Goal: Information Seeking & Learning: Check status

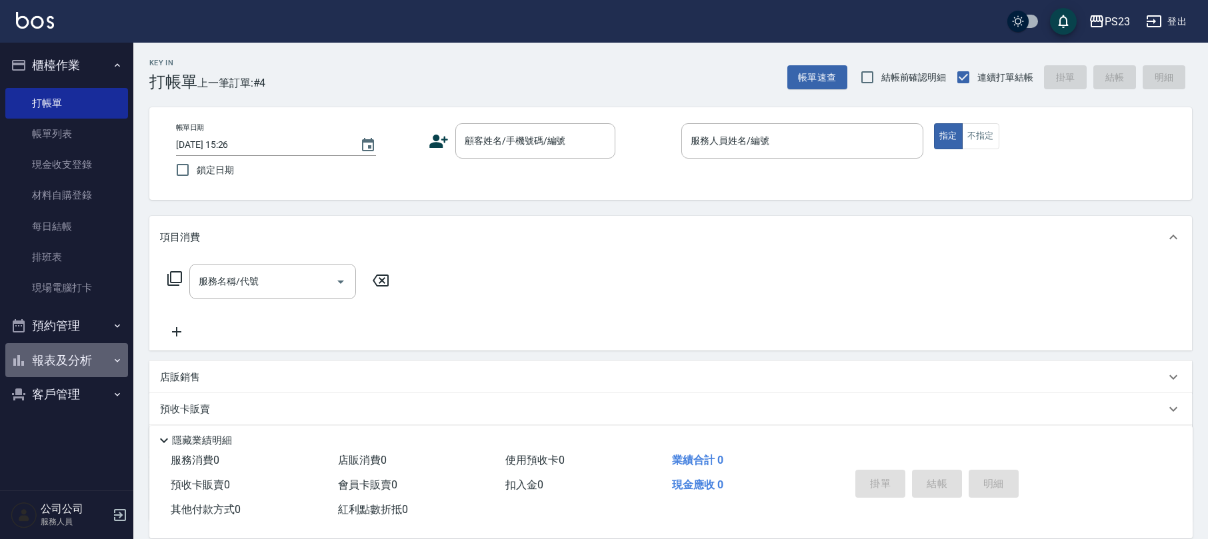
click at [60, 355] on button "報表及分析" at bounding box center [66, 360] width 123 height 35
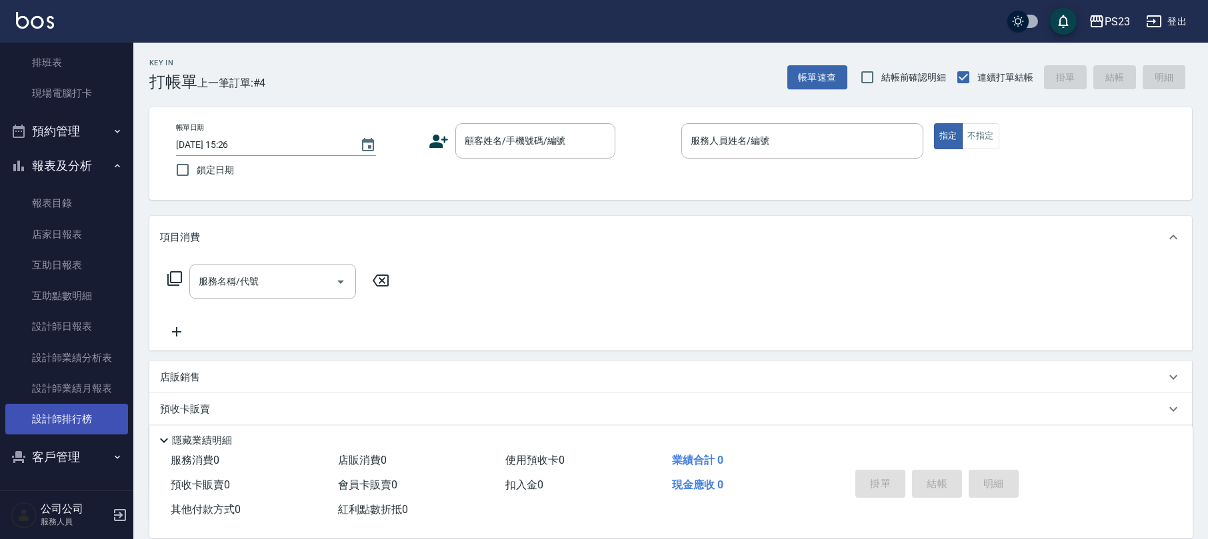
click at [35, 419] on link "設計師排行榜" at bounding box center [66, 419] width 123 height 31
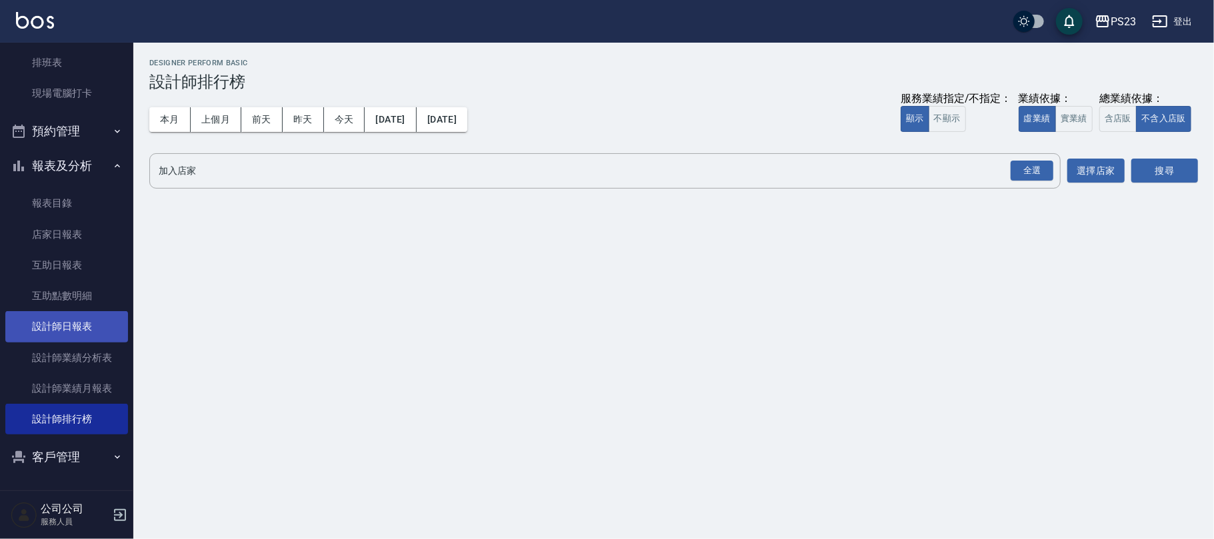
click at [79, 312] on ul "報表目錄 店家日報表 互助日報表 互助點數明細 設計師日報表 設計師業績分析表 設計師業績月報表 設計師排行榜" at bounding box center [66, 311] width 123 height 257
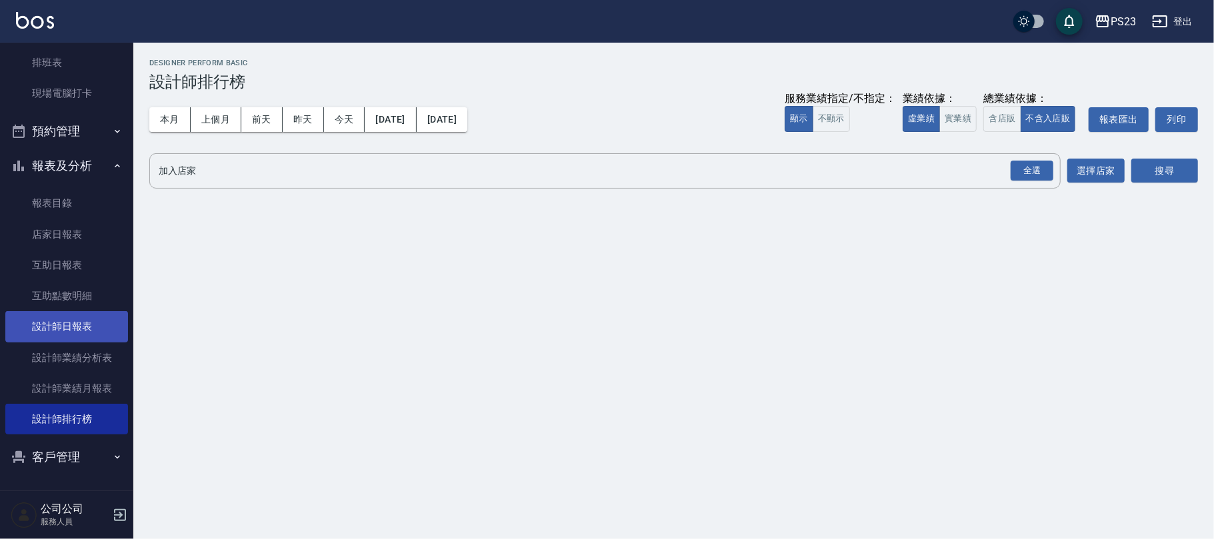
click at [60, 323] on link "設計師日報表" at bounding box center [66, 326] width 123 height 31
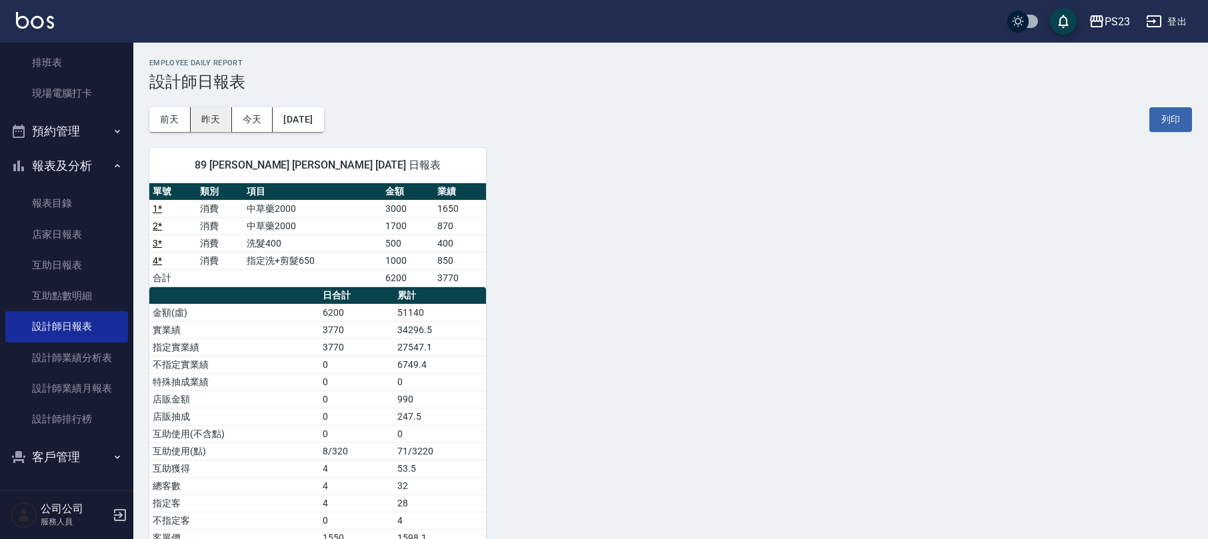
click at [229, 129] on button "昨天" at bounding box center [211, 119] width 41 height 25
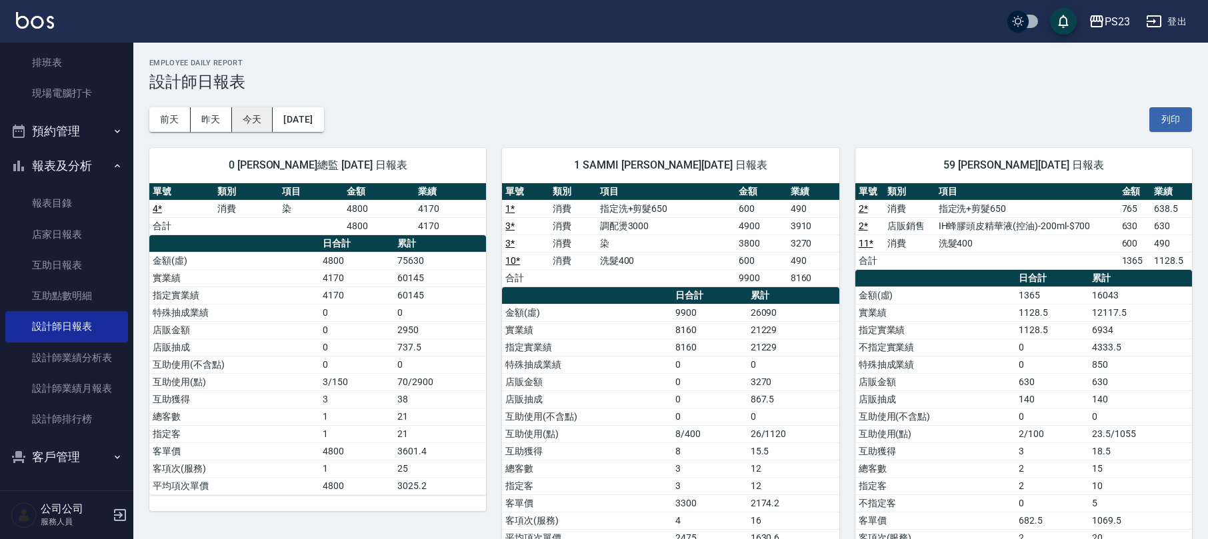
click at [260, 118] on button "今天" at bounding box center [252, 119] width 41 height 25
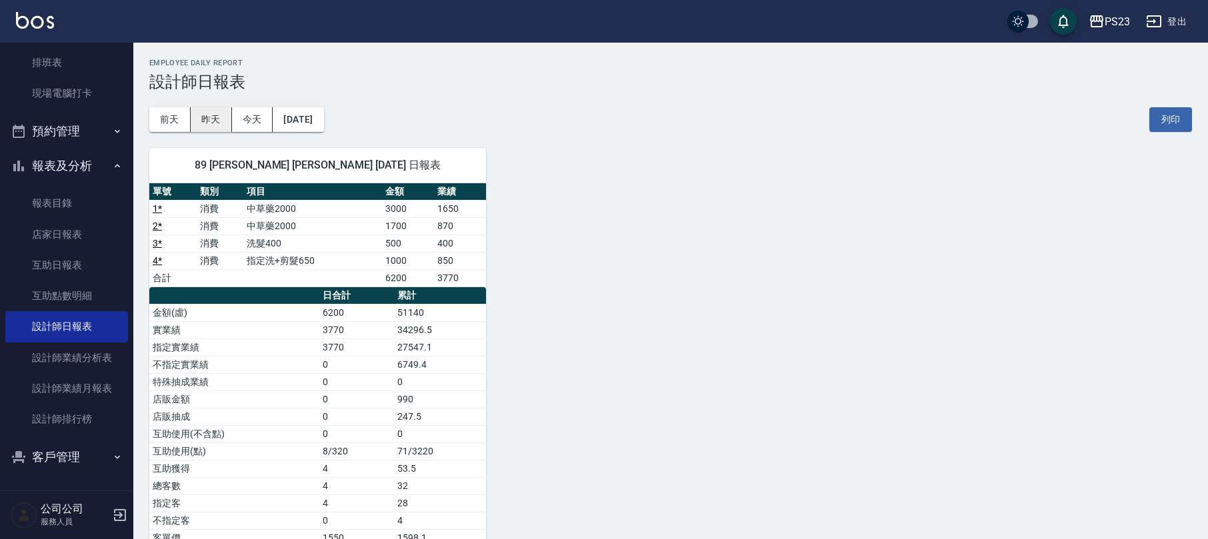
click at [211, 123] on button "昨天" at bounding box center [211, 119] width 41 height 25
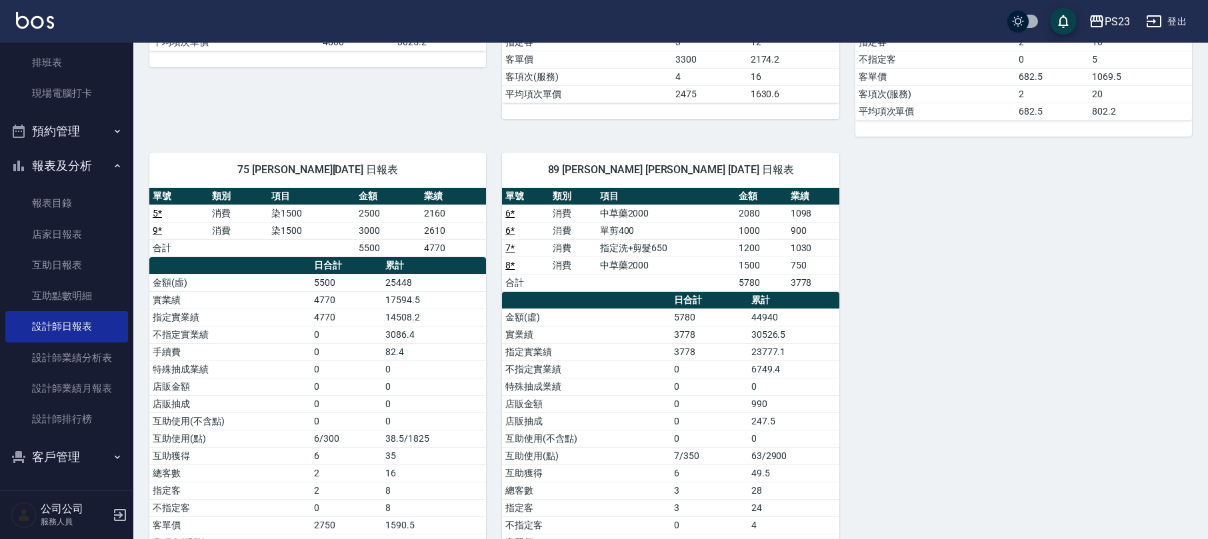
scroll to position [533, 0]
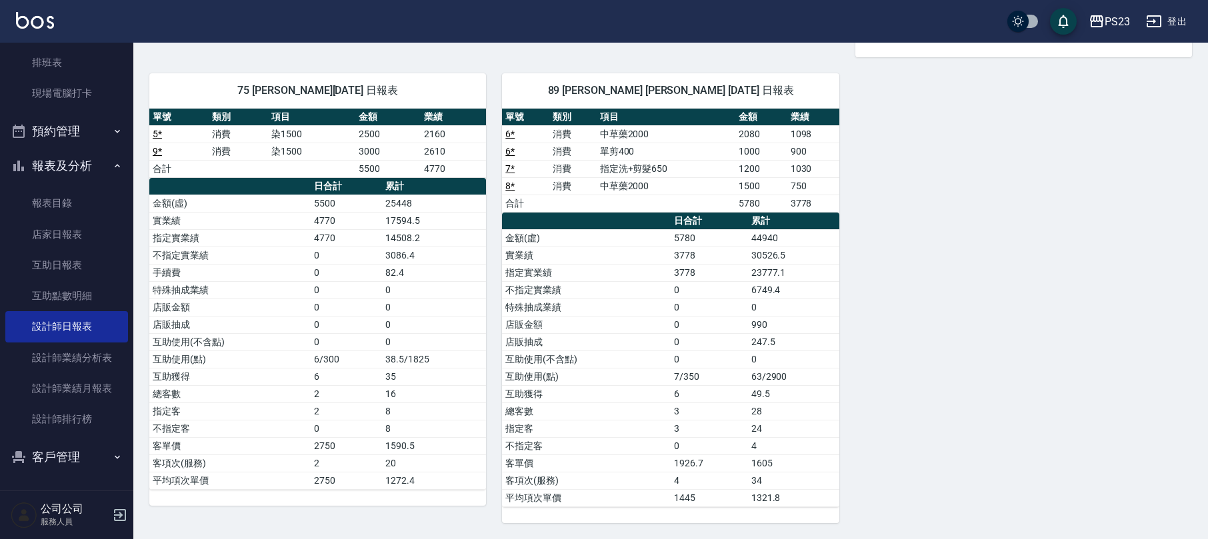
drag, startPoint x: 211, startPoint y: 323, endPoint x: 337, endPoint y: 325, distance: 126.0
click at [301, 325] on td "店販抽成" at bounding box center [229, 324] width 161 height 17
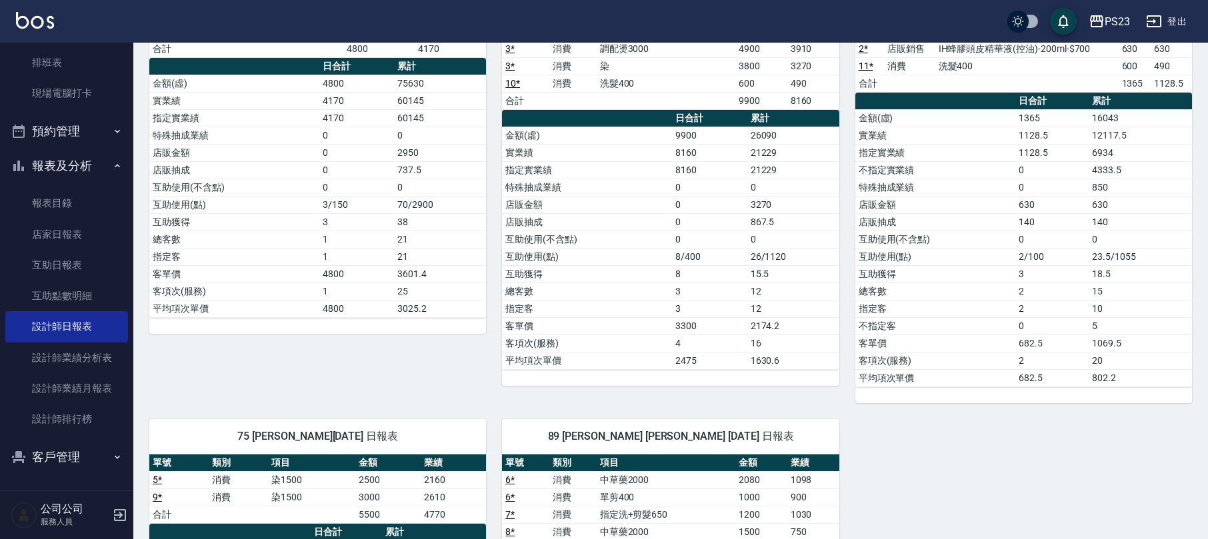
scroll to position [0, 0]
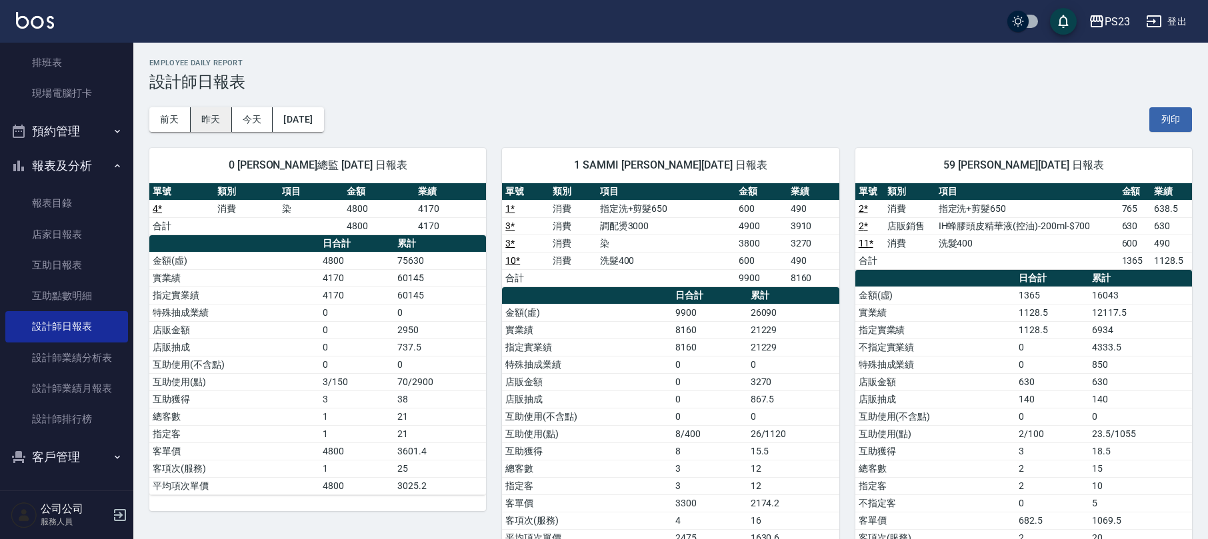
click at [199, 117] on button "昨天" at bounding box center [211, 119] width 41 height 25
click at [164, 121] on button "前天" at bounding box center [169, 119] width 41 height 25
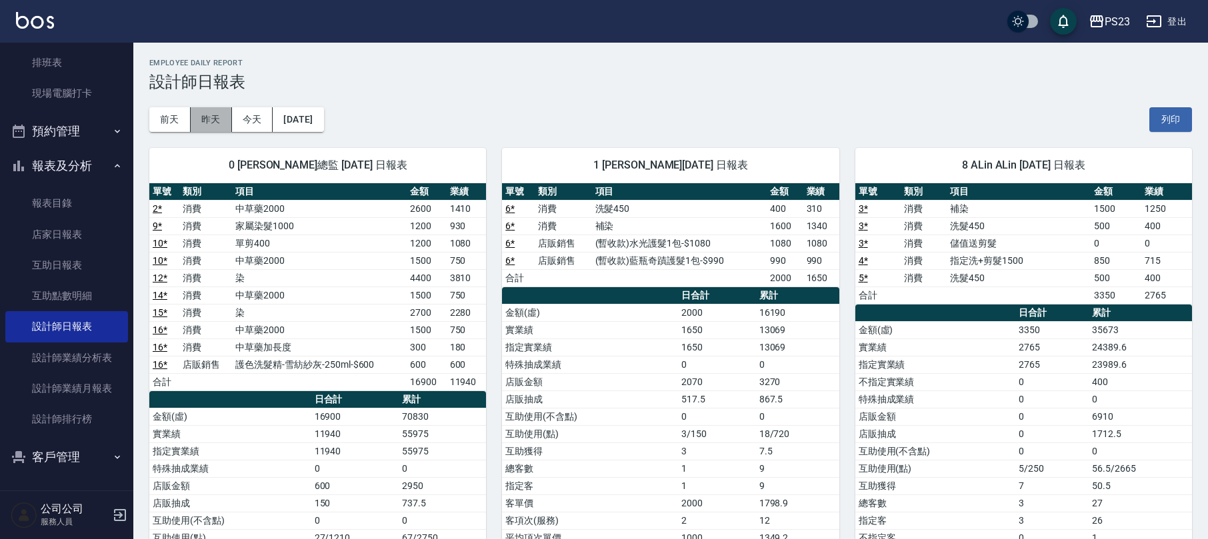
click at [213, 109] on button "昨天" at bounding box center [211, 119] width 41 height 25
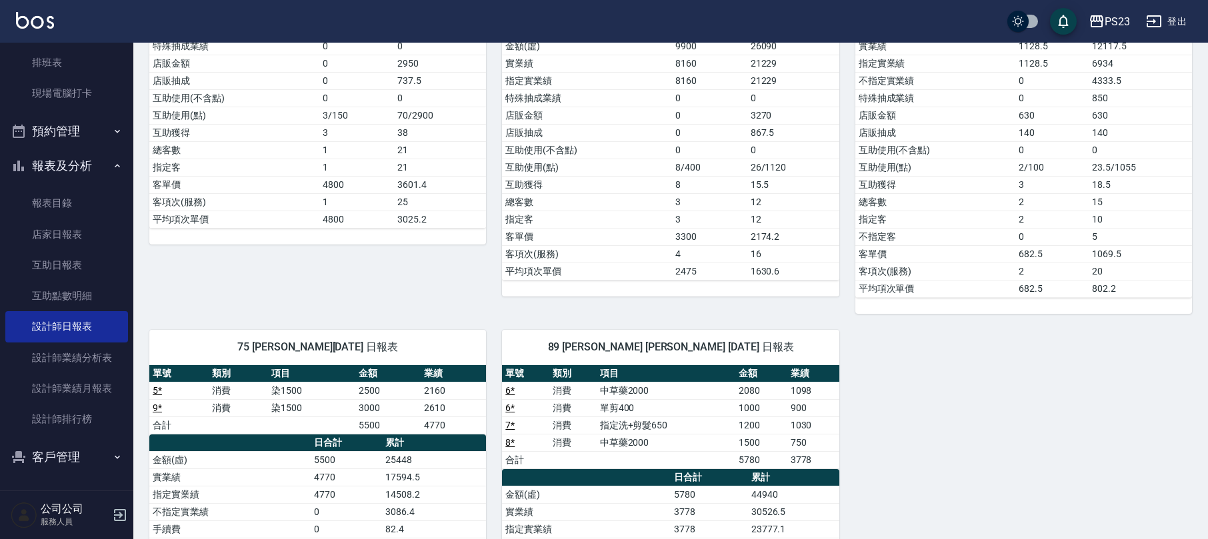
scroll to position [533, 0]
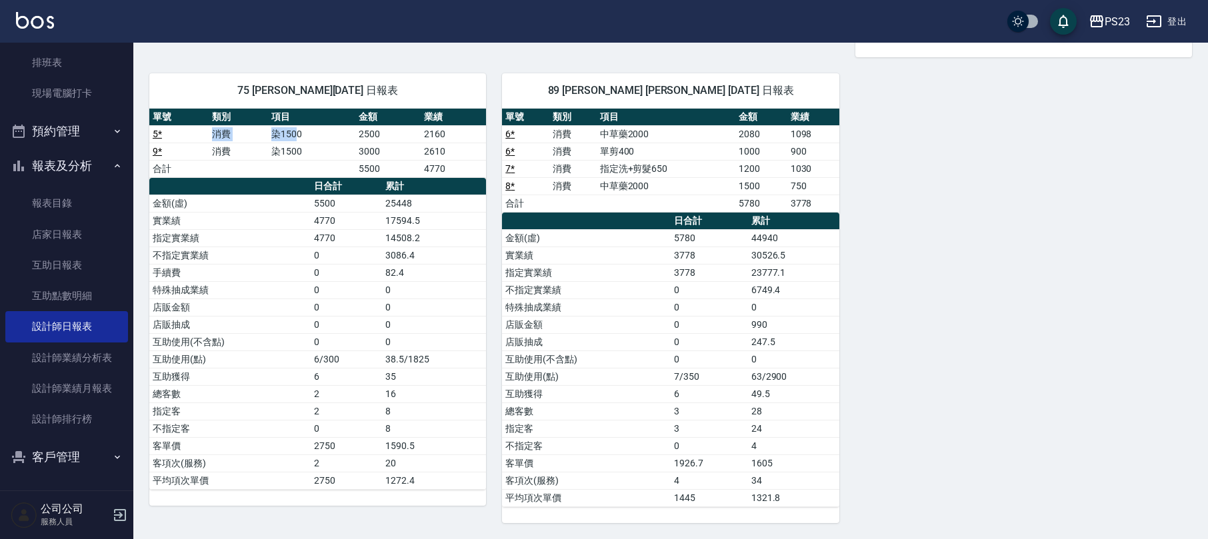
drag, startPoint x: 295, startPoint y: 129, endPoint x: 215, endPoint y: 131, distance: 80.0
click at [215, 131] on tr "5 * 消費 染1500 2500 2160" at bounding box center [317, 133] width 337 height 17
click at [318, 166] on td "a dense table" at bounding box center [311, 168] width 87 height 17
click at [353, 131] on td "染1500" at bounding box center [311, 133] width 87 height 17
drag, startPoint x: 355, startPoint y: 129, endPoint x: 375, endPoint y: 139, distance: 21.8
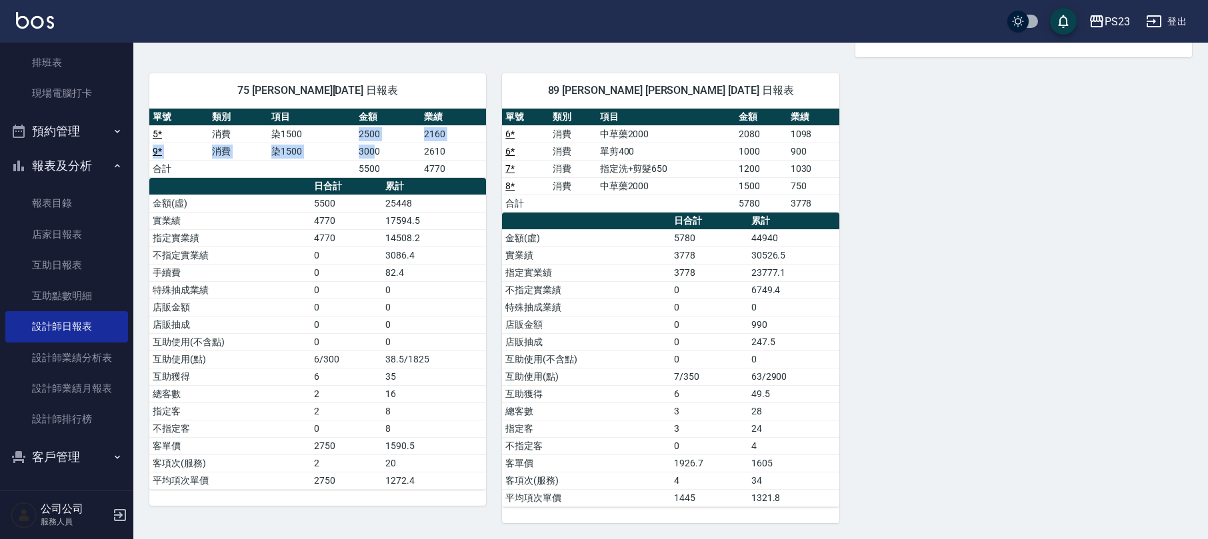
click at [375, 139] on tbody "5 * 消費 染1500 2500 2160 9 * 消費 染1500 3000 2610 合計 5500 4770" at bounding box center [317, 151] width 337 height 52
click at [390, 147] on td "3000" at bounding box center [387, 151] width 65 height 17
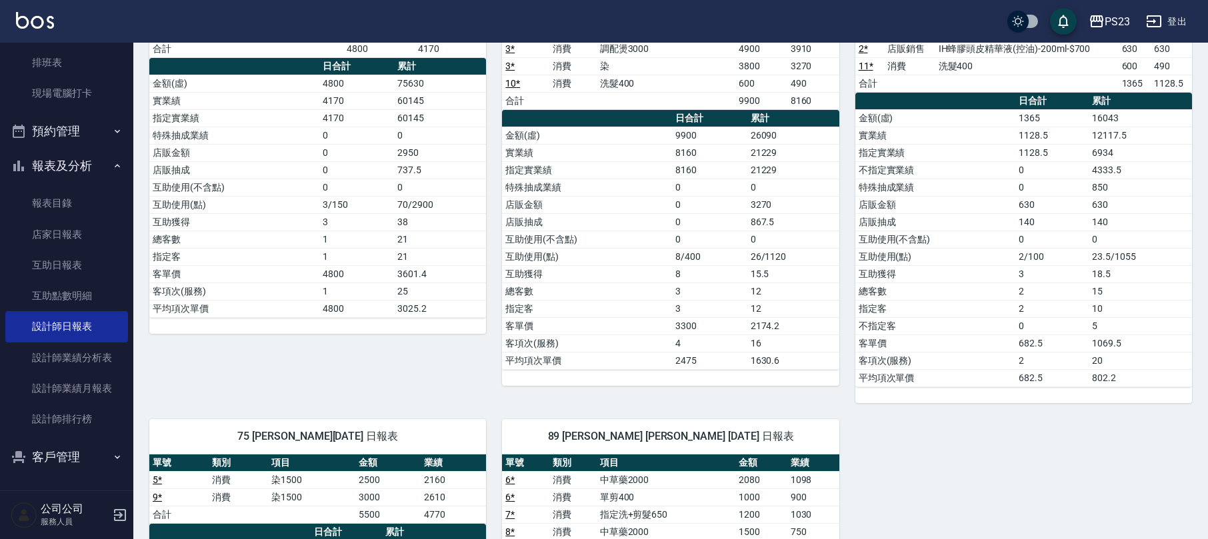
scroll to position [0, 0]
